Goal: Task Accomplishment & Management: Complete application form

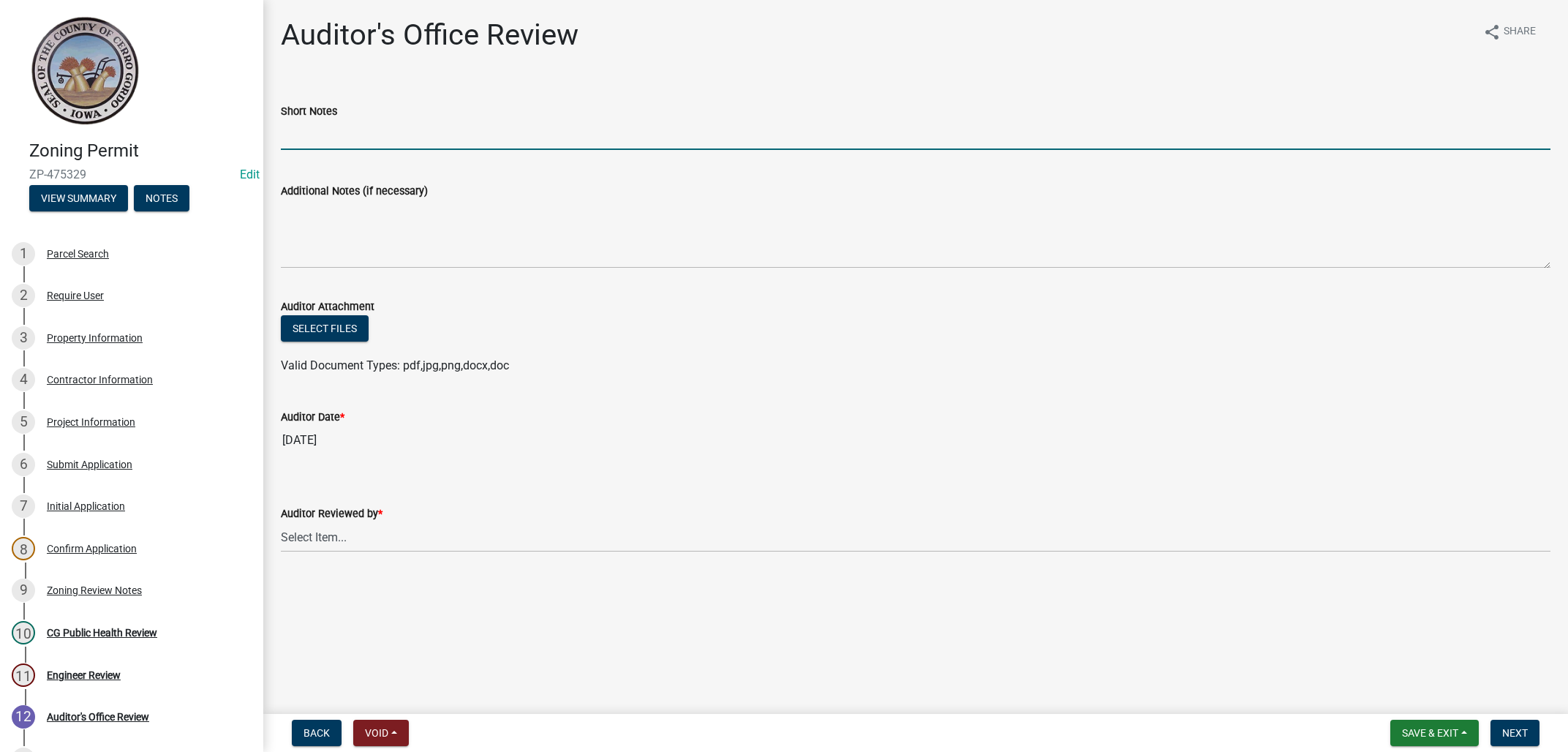
click at [386, 138] on input "Short Notes" at bounding box center [916, 134] width 1270 height 30
type input "DD111"
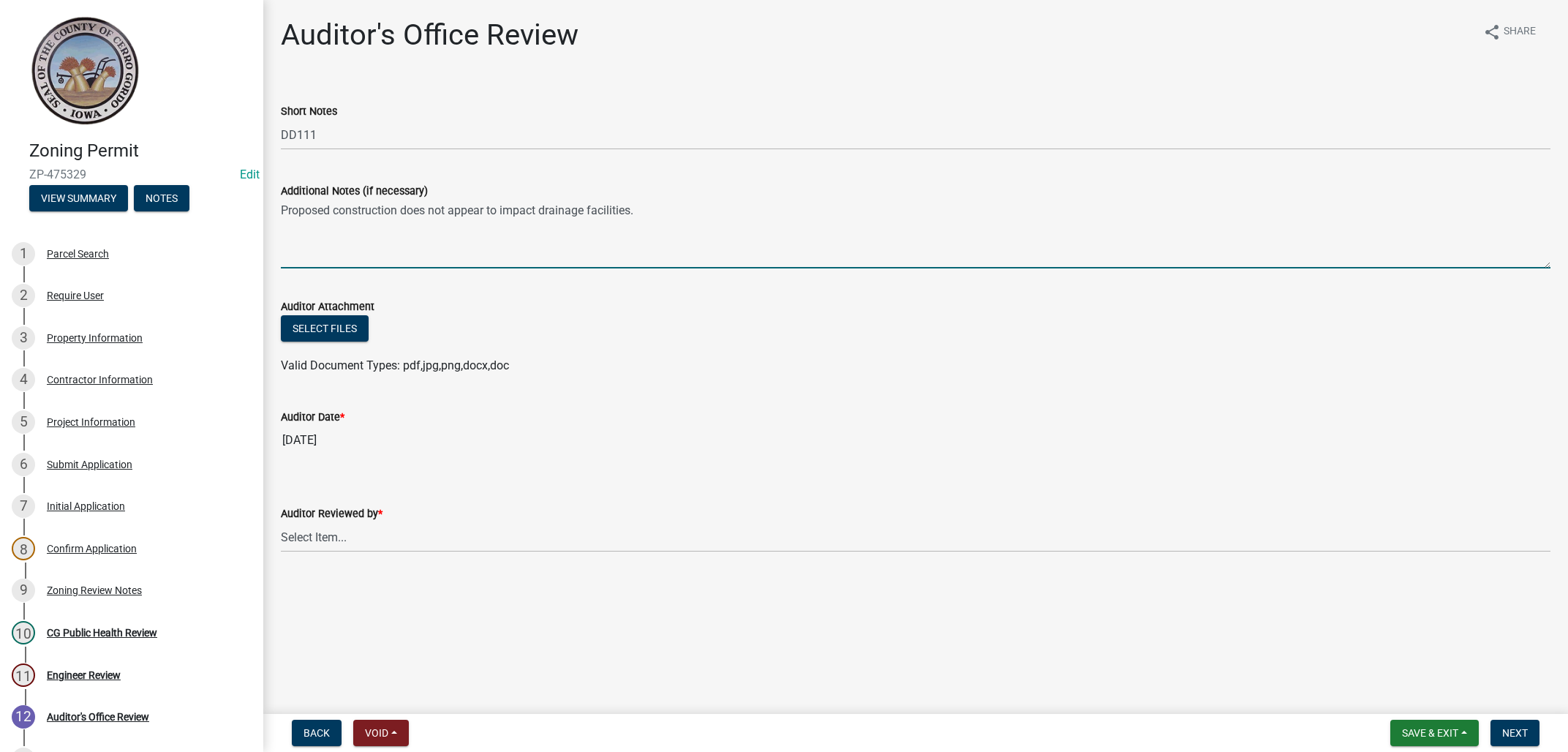
type textarea "Proposed construction does not appear to impact drainage facilities."
click at [281, 522] on select "Select Item... [PERSON_NAME] [PERSON_NAME]" at bounding box center [916, 537] width 1270 height 30
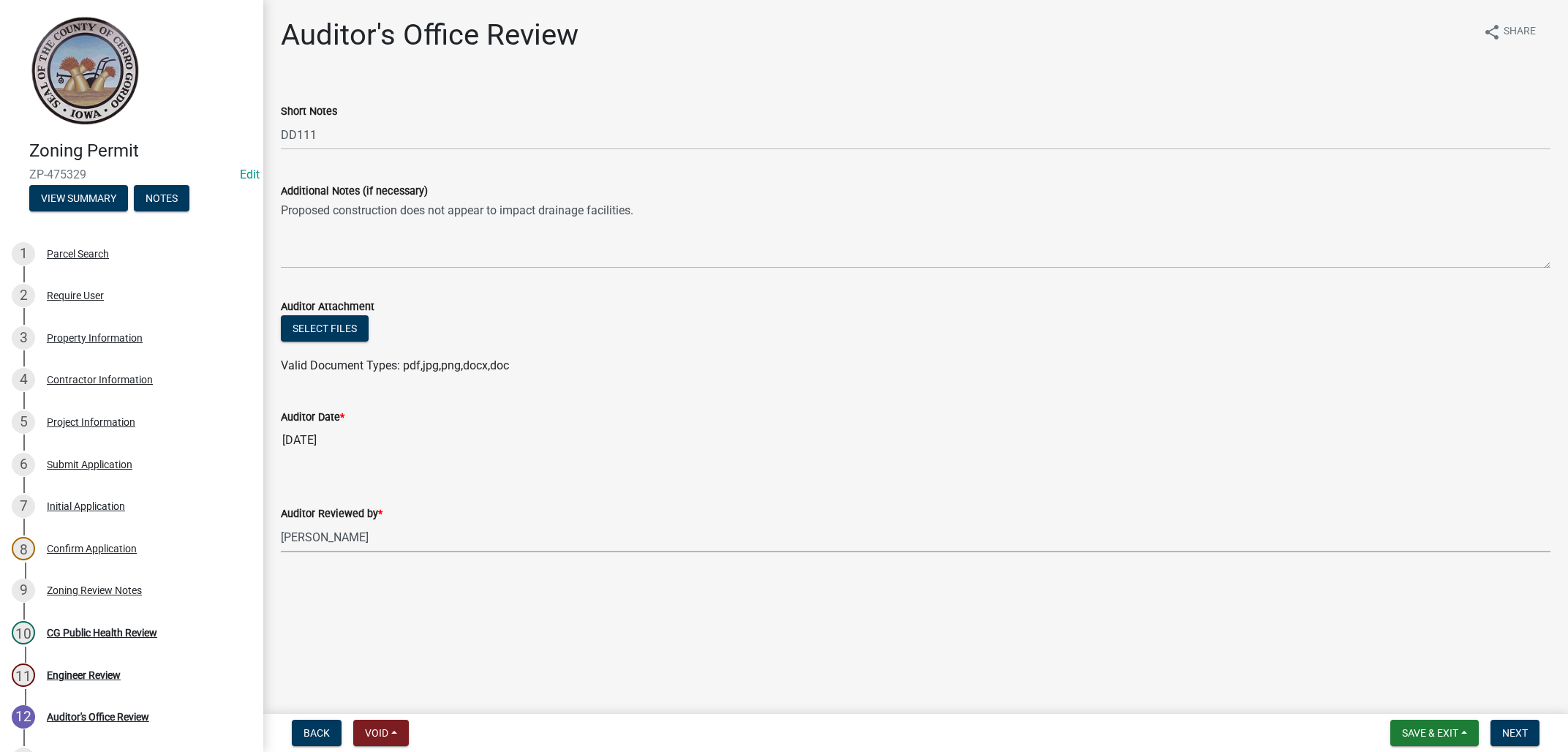
click option "[PERSON_NAME]" at bounding box center [0, 0] width 0 height 0
select select "22825c6f-7911-45a8-a3f0-e7c66663f32a"
click at [1530, 735] on button "Next" at bounding box center [1515, 732] width 49 height 27
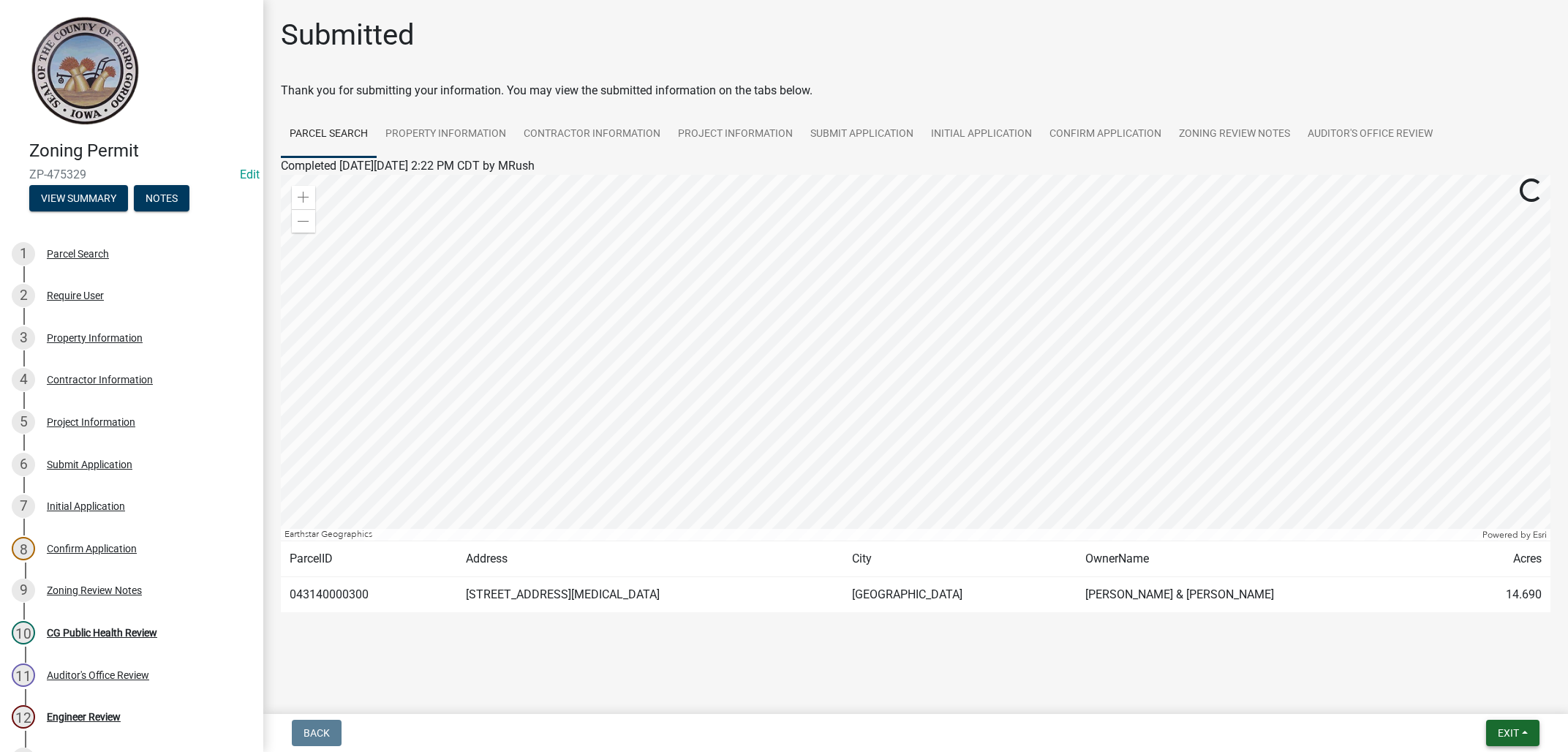
click at [1524, 732] on button "Exit" at bounding box center [1512, 732] width 53 height 27
click at [1466, 693] on button "Save & Exit" at bounding box center [1481, 694] width 117 height 35
